Goal: Navigation & Orientation: Go to known website

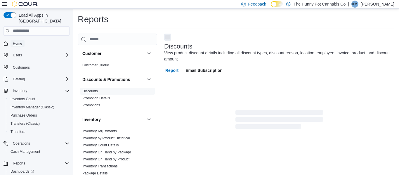
click at [21, 41] on span "Home" at bounding box center [17, 43] width 9 height 5
